Goal: Task Accomplishment & Management: Manage account settings

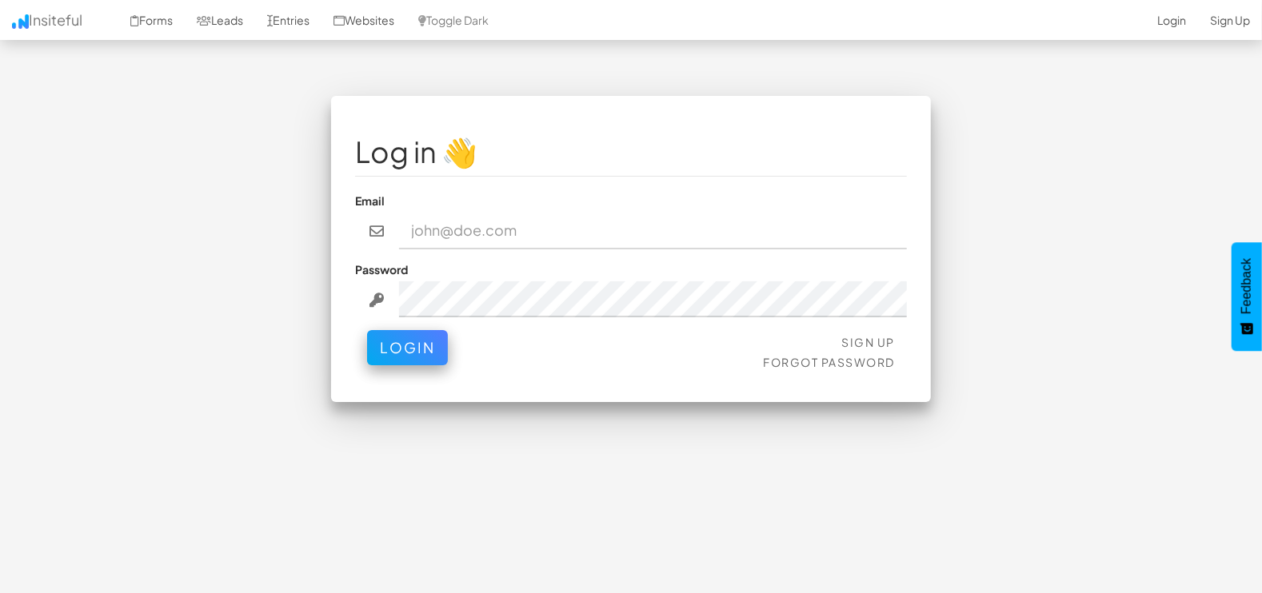
type input "[EMAIL_ADDRESS][DOMAIN_NAME]"
click at [418, 338] on button "Login" at bounding box center [407, 347] width 81 height 35
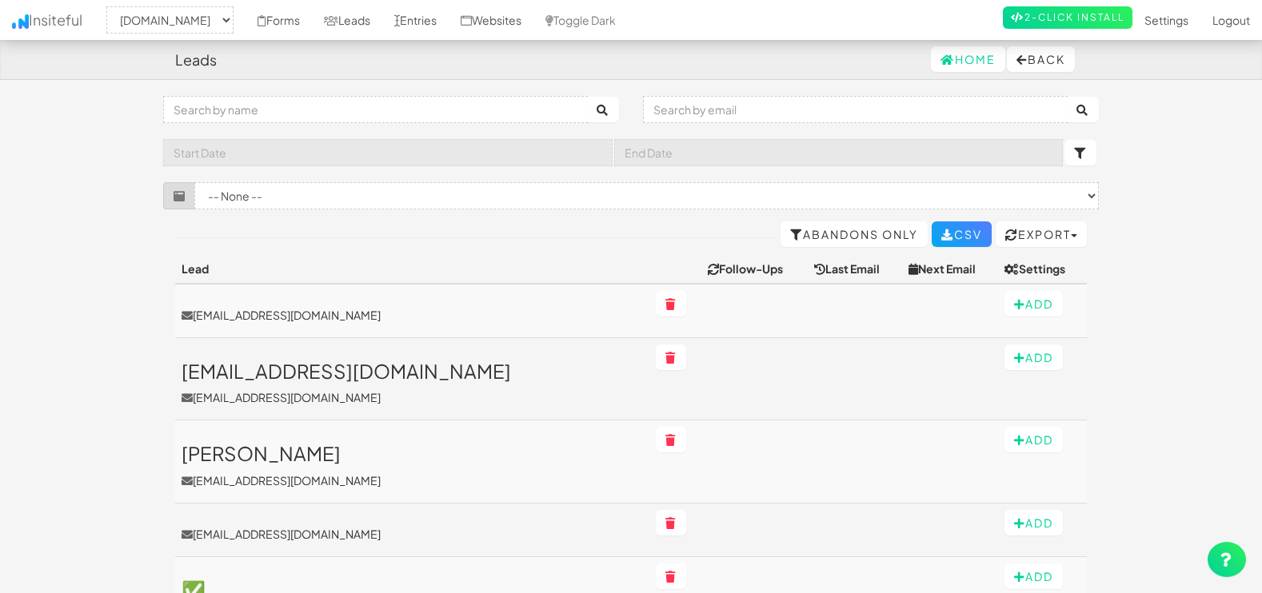
select select "1505"
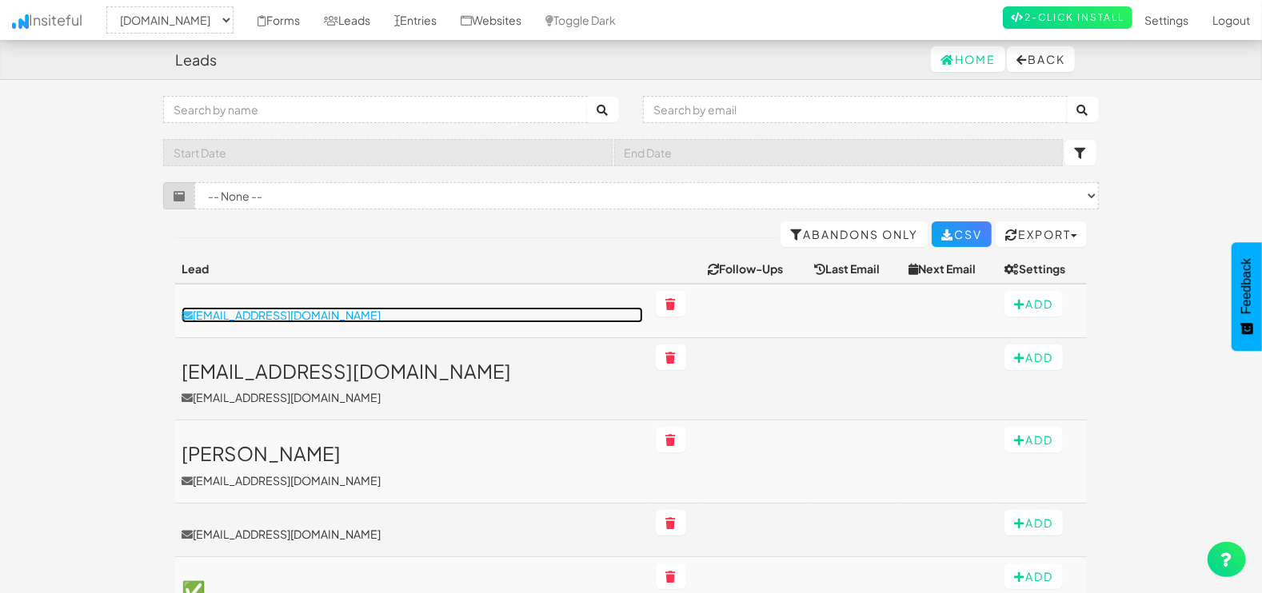
click at [256, 316] on p "[EMAIL_ADDRESS][DOMAIN_NAME]" at bounding box center [412, 315] width 461 height 16
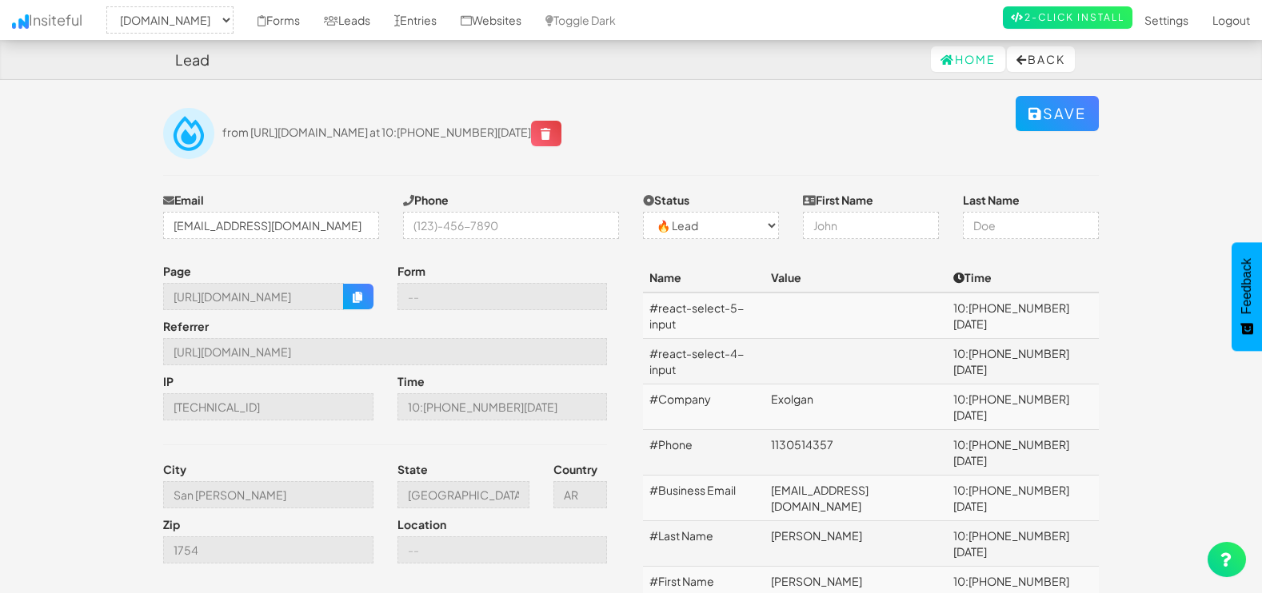
select select "1505"
select select "0"
drag, startPoint x: 348, startPoint y: 230, endPoint x: 126, endPoint y: 230, distance: 222.3
click at [126, 230] on body "Lead Home Back Toggle navigation Insiteful -- None -- mapsted.com Forms Leads E…" at bounding box center [631, 342] width 1262 height 684
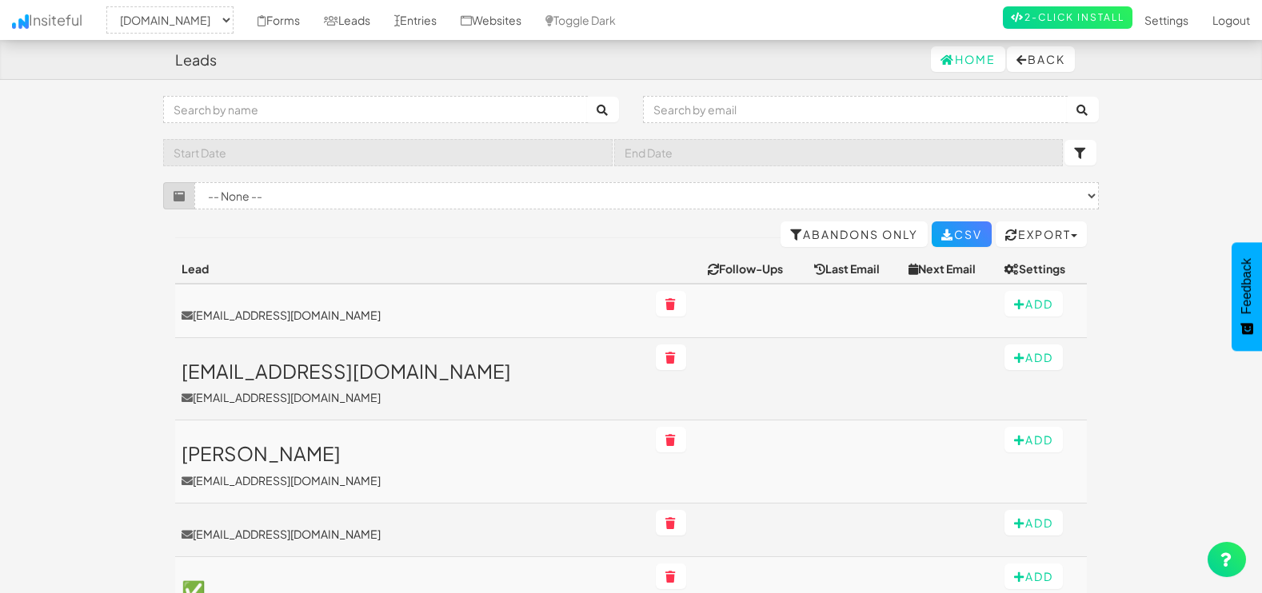
select select "1505"
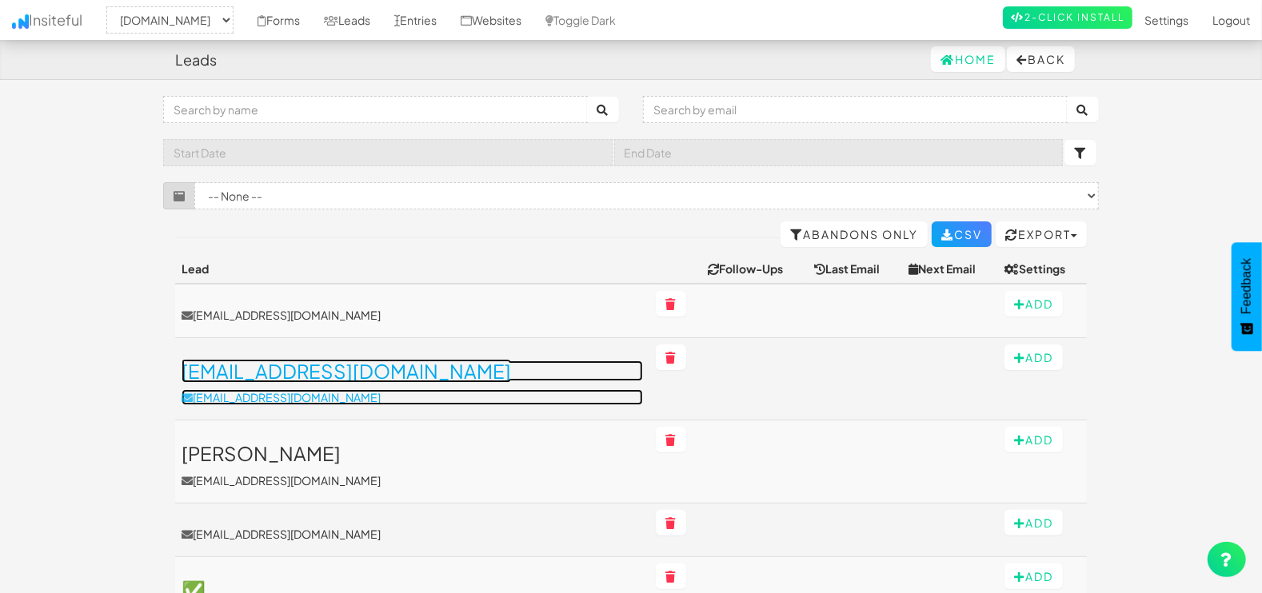
click at [344, 377] on h3 "[EMAIL_ADDRESS][DOMAIN_NAME]" at bounding box center [412, 371] width 461 height 21
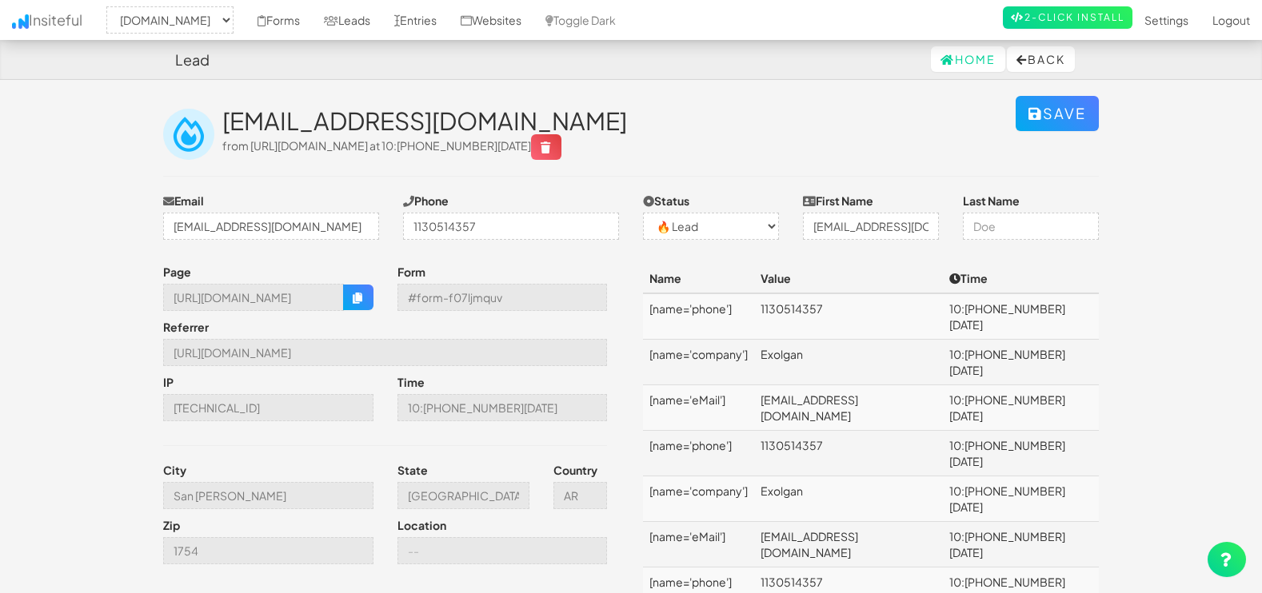
select select "1505"
select select "0"
drag, startPoint x: 171, startPoint y: 226, endPoint x: 532, endPoint y: 232, distance: 360.8
click at [532, 232] on div "Email mendozagabriel2798@gmail.com Phone 1130514357 Status -- None -- ✅ Convers…" at bounding box center [631, 220] width 960 height 55
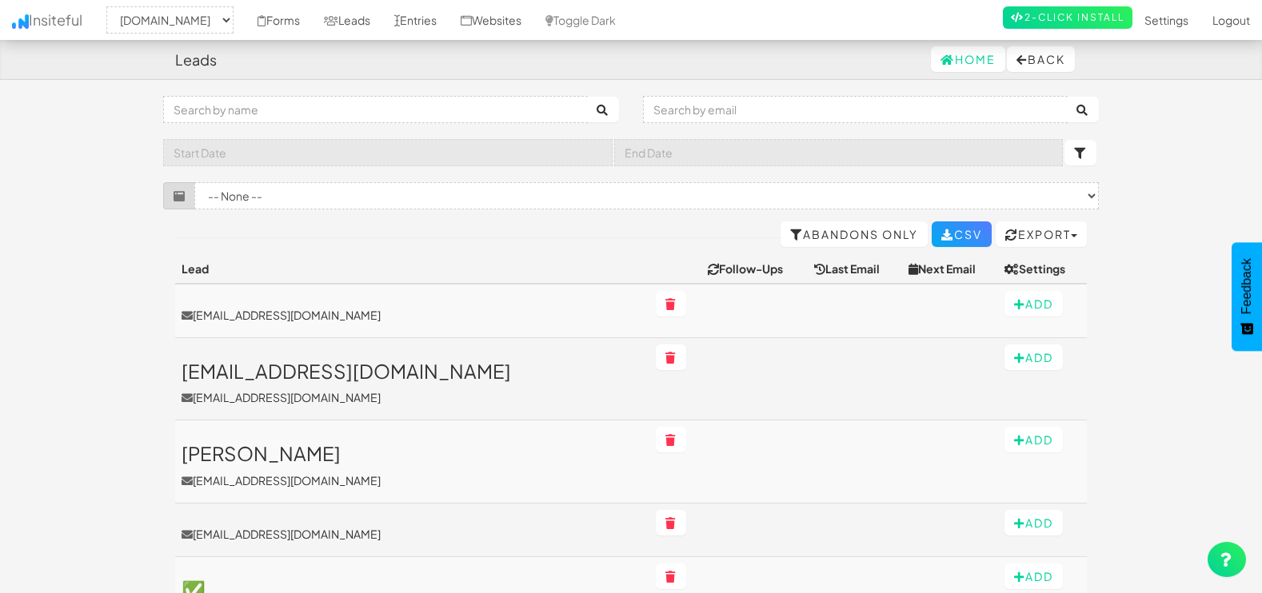
select select "1505"
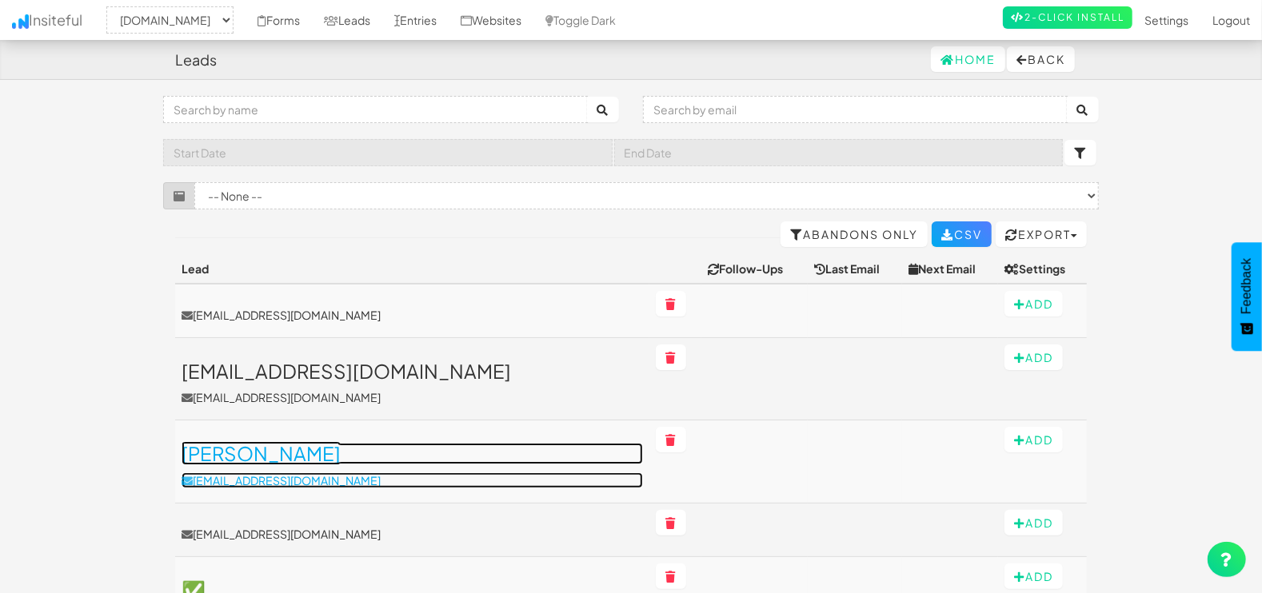
click at [240, 448] on h3 "[PERSON_NAME]" at bounding box center [412, 453] width 461 height 21
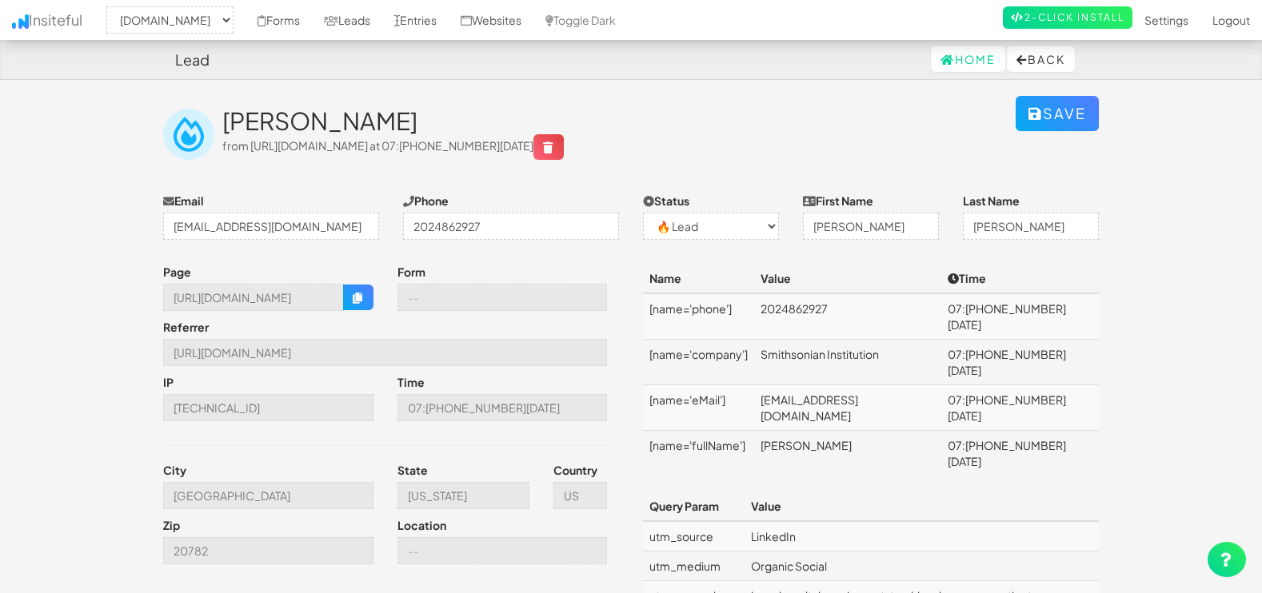
select select "1505"
select select "0"
drag, startPoint x: 288, startPoint y: 250, endPoint x: -4, endPoint y: 255, distance: 292.0
click at [0, 255] on html "Lead Home Back Toggle navigation Insiteful -- None -- [DOMAIN_NAME] Forms Leads…" at bounding box center [631, 341] width 1262 height 682
click at [1025, 51] on button "Back" at bounding box center [1041, 59] width 68 height 26
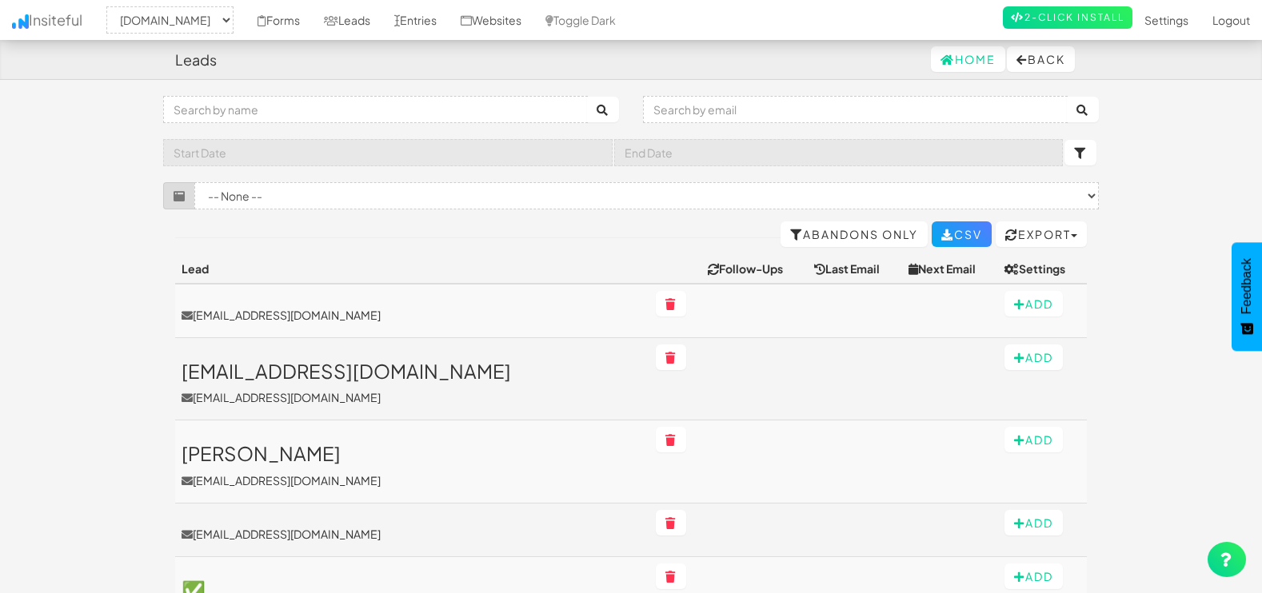
select select "1505"
click at [283, 116] on input "text" at bounding box center [375, 109] width 425 height 27
paste input "-Etna Móveis e Decoração"
type input "-Etna Móveis e Decoração"
click at [587, 97] on button "submit" at bounding box center [603, 110] width 32 height 26
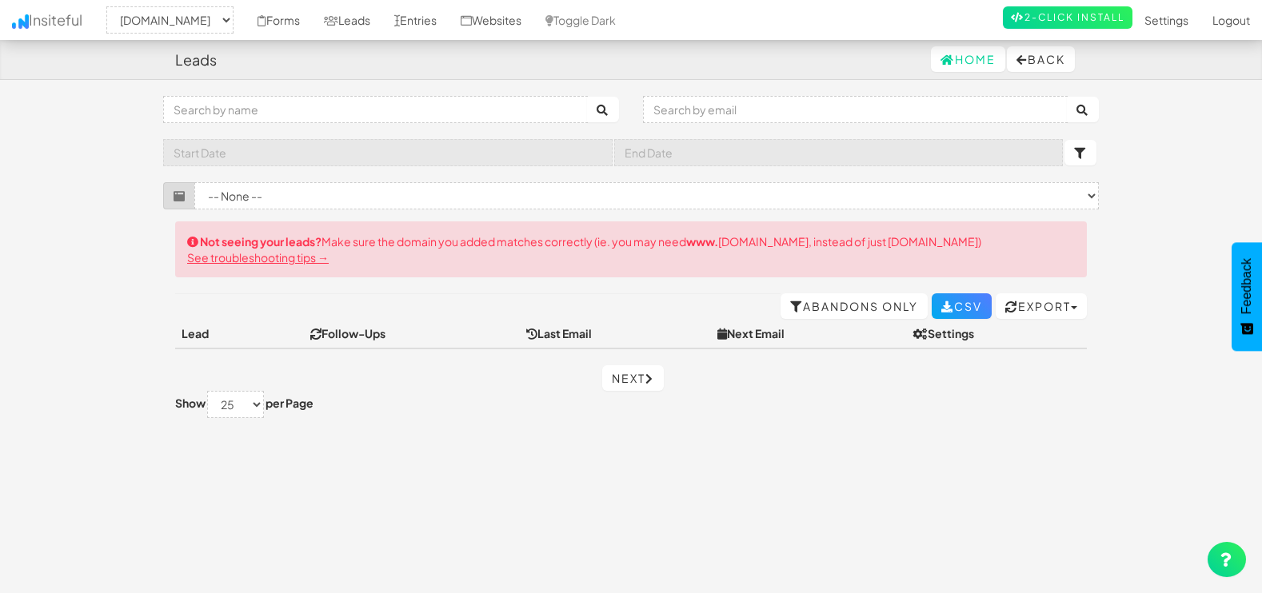
select select "1505"
